Goal: Task Accomplishment & Management: Complete application form

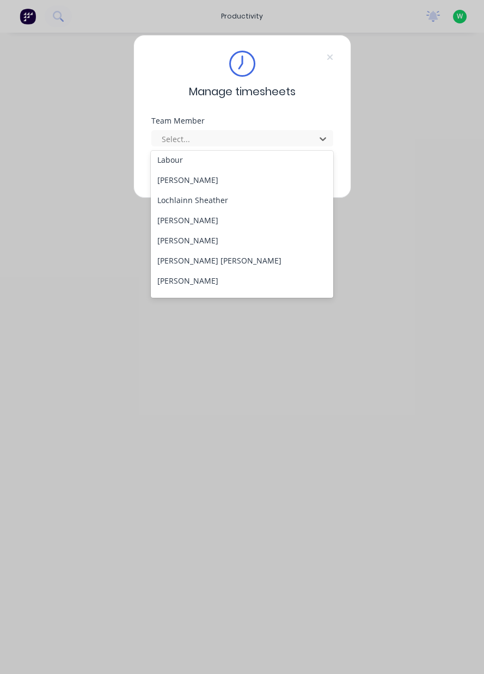
scroll to position [381, 0]
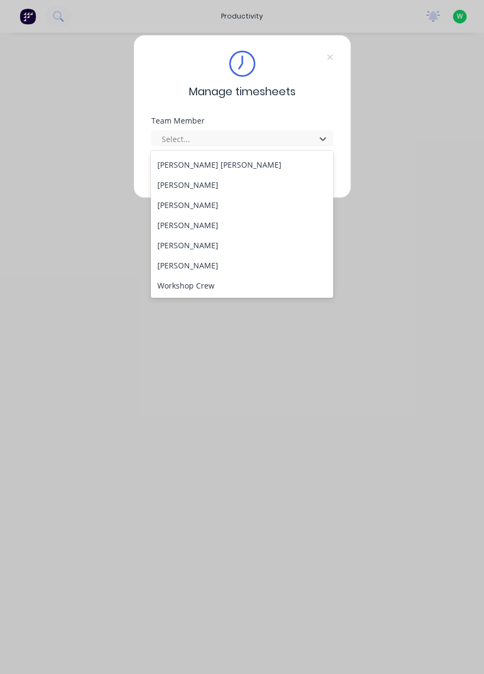
click at [169, 249] on div "[PERSON_NAME]" at bounding box center [242, 245] width 182 height 20
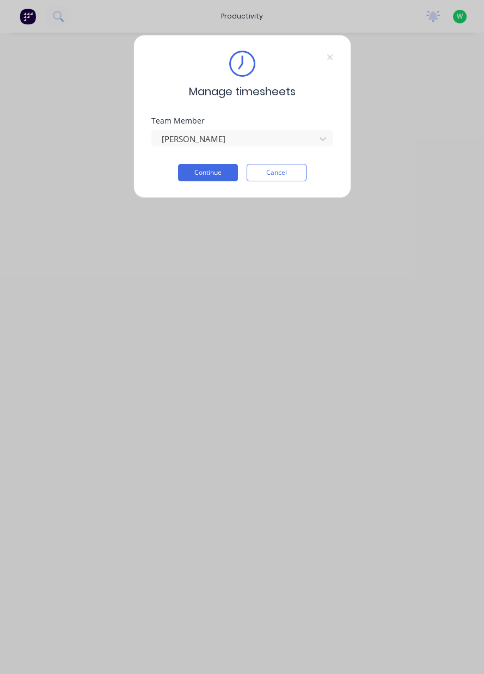
click at [198, 174] on button "Continue" at bounding box center [208, 172] width 60 height 17
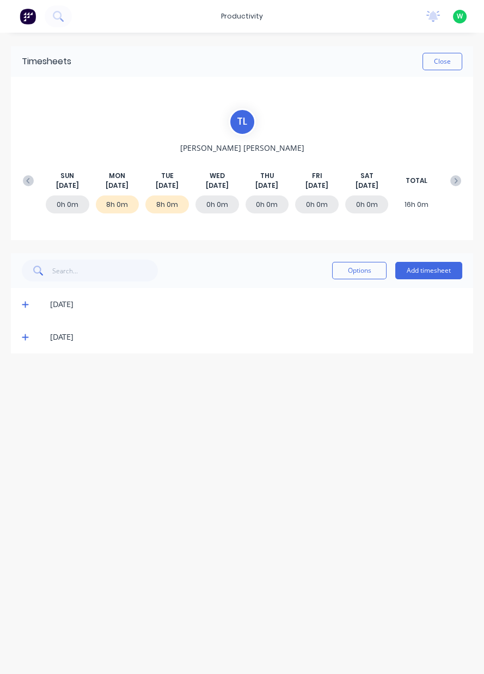
click at [422, 270] on button "Add timesheet" at bounding box center [428, 270] width 67 height 17
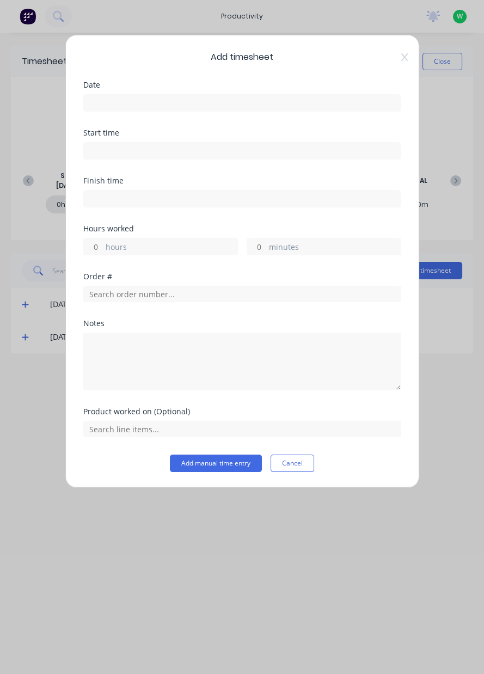
click at [317, 106] on input at bounding box center [242, 103] width 317 height 16
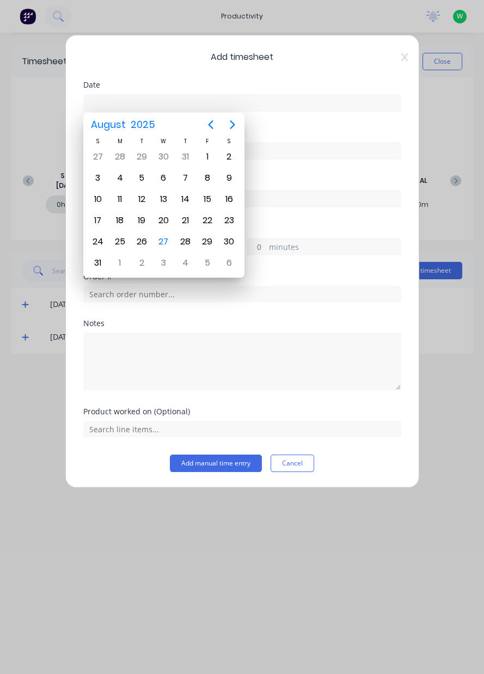
click at [170, 241] on div "27" at bounding box center [163, 242] width 16 height 16
type input "[DATE]"
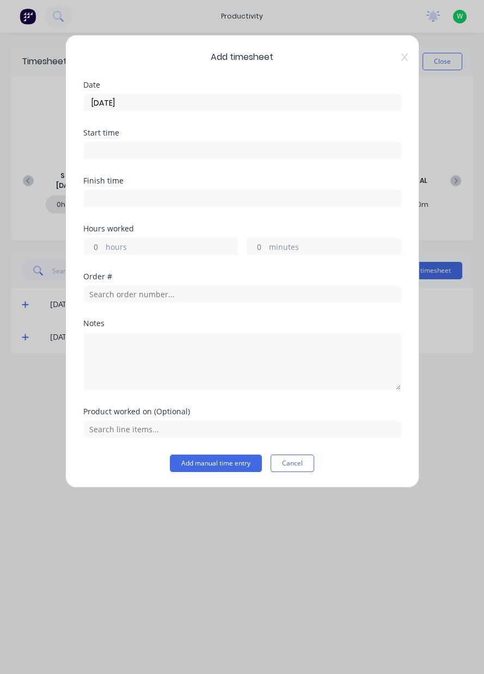
click at [181, 251] on label "hours" at bounding box center [172, 248] width 132 height 14
click at [103, 251] on input "hours" at bounding box center [93, 247] width 19 height 16
type input "1"
click at [107, 291] on input "text" at bounding box center [242, 294] width 318 height 16
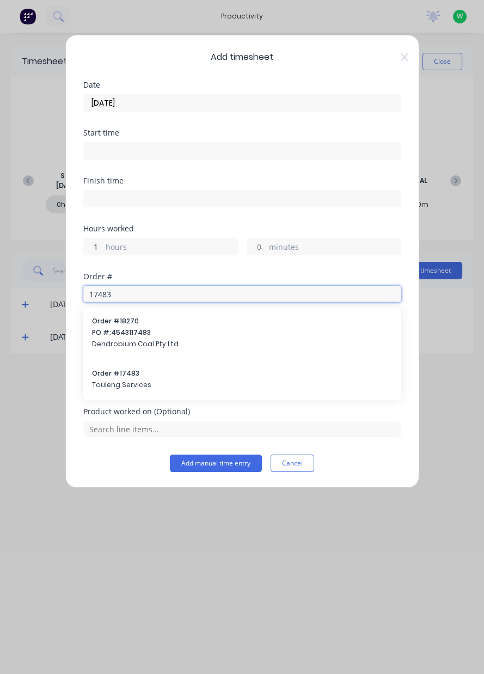
type input "17483"
click at [95, 380] on span "Touleng Services" at bounding box center [242, 385] width 301 height 10
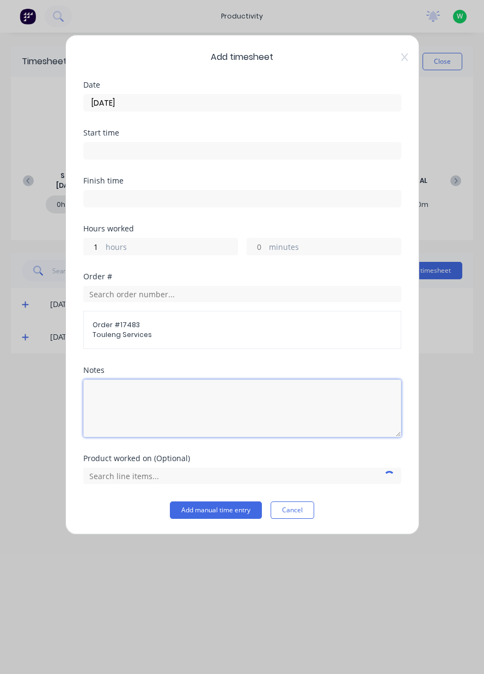
click at [110, 399] on textarea at bounding box center [242, 409] width 318 height 58
type textarea "Sweeping driveways and taking out crib room bin"
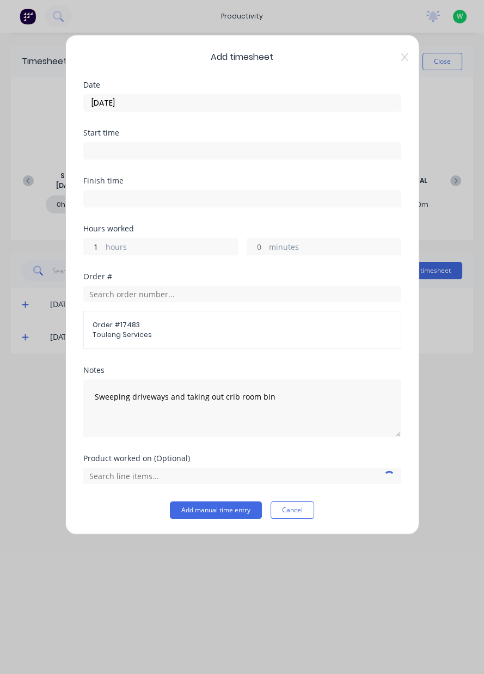
click at [434, 396] on div "Add timesheet Date [DATE] Start time Finish time Hours worked 1 hours minutes O…" at bounding box center [242, 337] width 484 height 674
click at [280, 477] on input "text" at bounding box center [242, 476] width 318 height 16
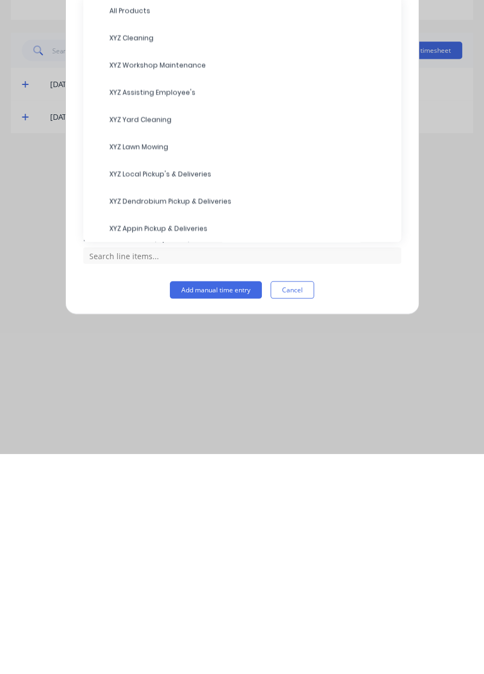
click at [121, 257] on span "XYZ Cleaning" at bounding box center [250, 258] width 283 height 10
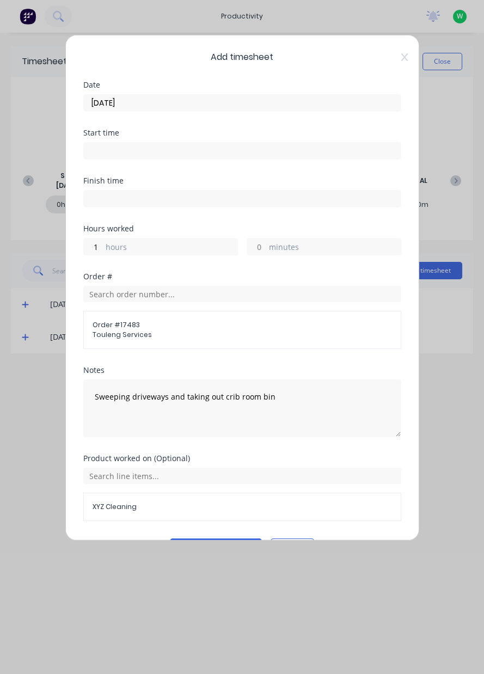
scroll to position [29, 0]
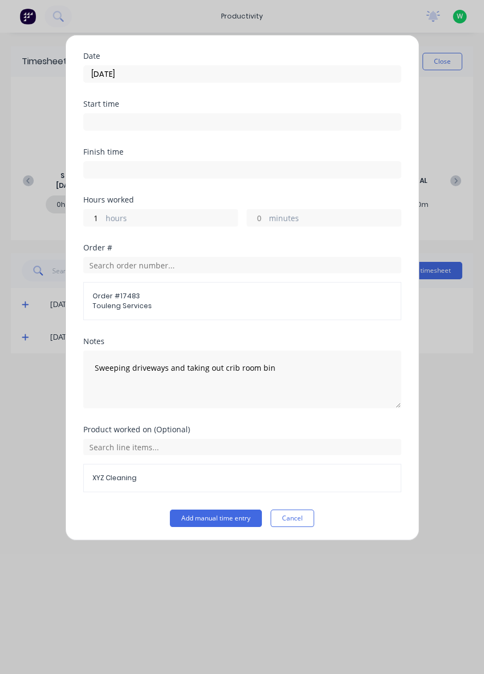
click at [206, 519] on button "Add manual time entry" at bounding box center [216, 518] width 92 height 17
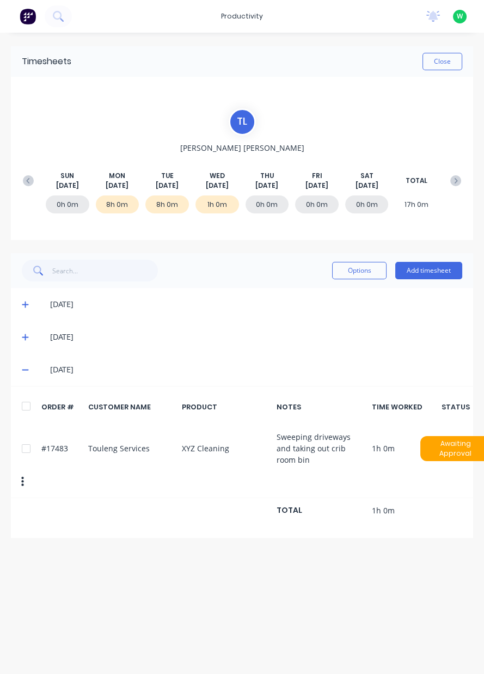
click at [23, 183] on icon at bounding box center [28, 180] width 11 height 11
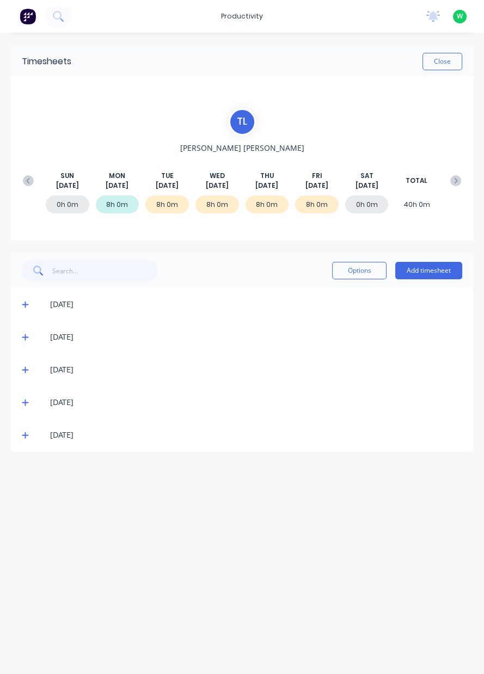
click at [454, 188] on button at bounding box center [456, 181] width 22 height 20
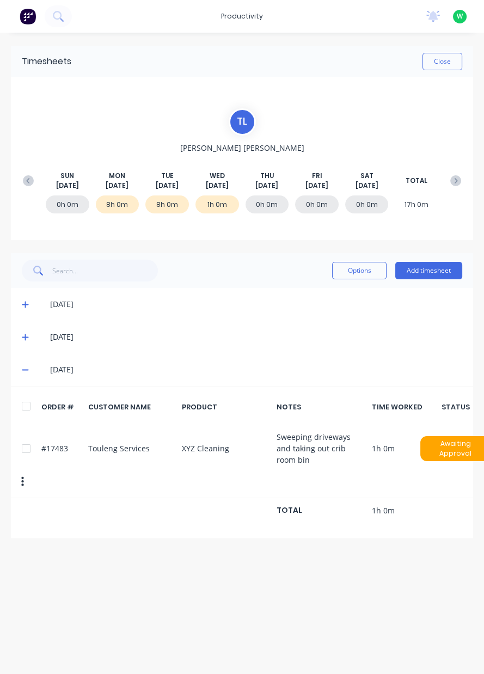
click at [25, 337] on icon at bounding box center [25, 337] width 7 height 7
